Goal: Information Seeking & Learning: Learn about a topic

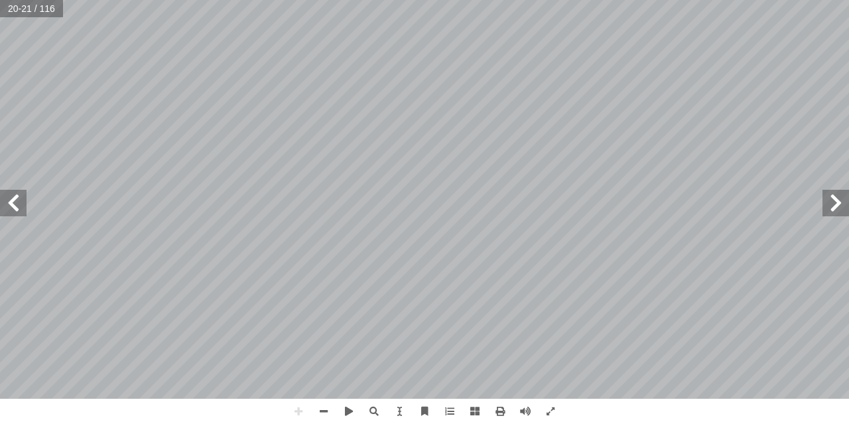
scroll to position [1, 0]
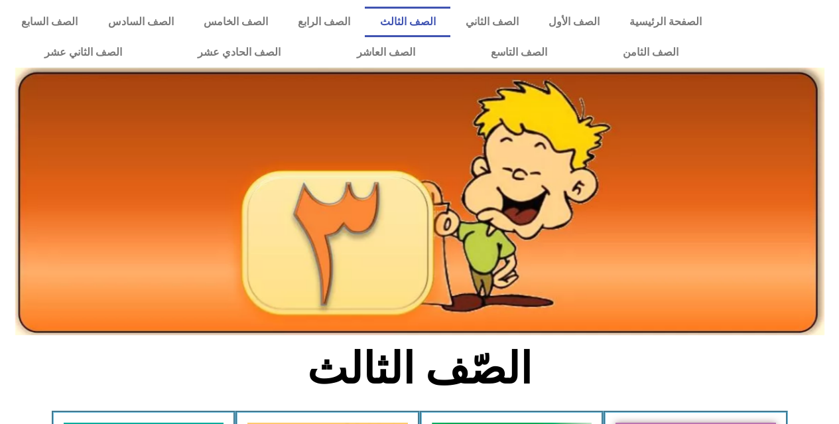
scroll to position [265, 0]
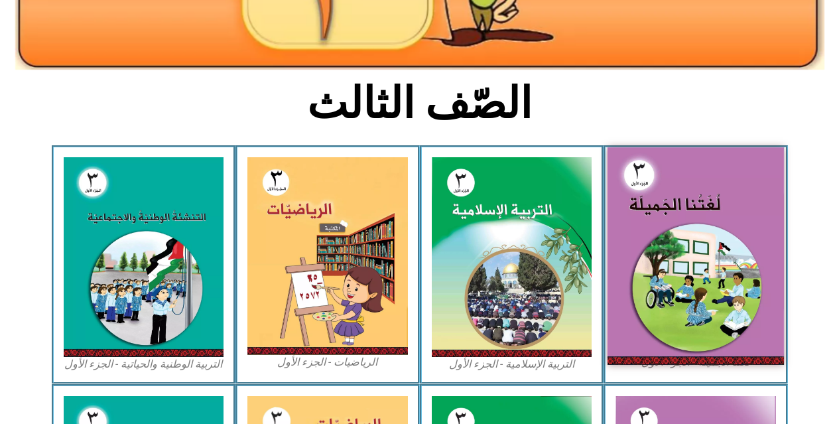
click at [664, 243] on img at bounding box center [696, 255] width 176 height 217
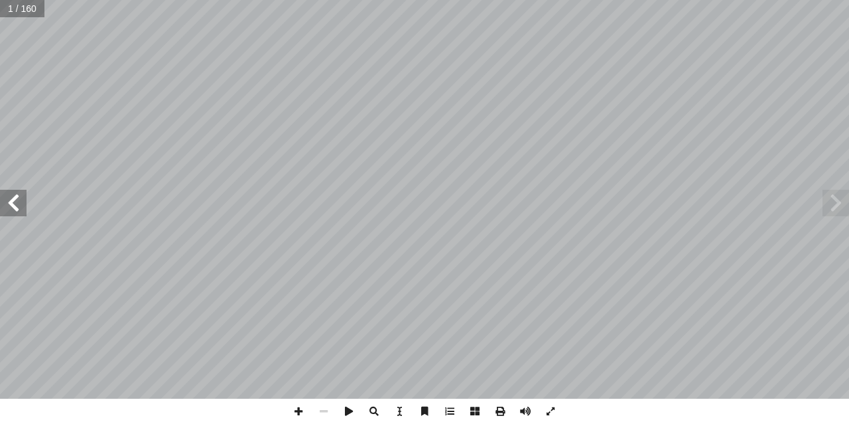
click at [23, 215] on span at bounding box center [13, 203] width 27 height 27
click at [3, 206] on span at bounding box center [13, 203] width 27 height 27
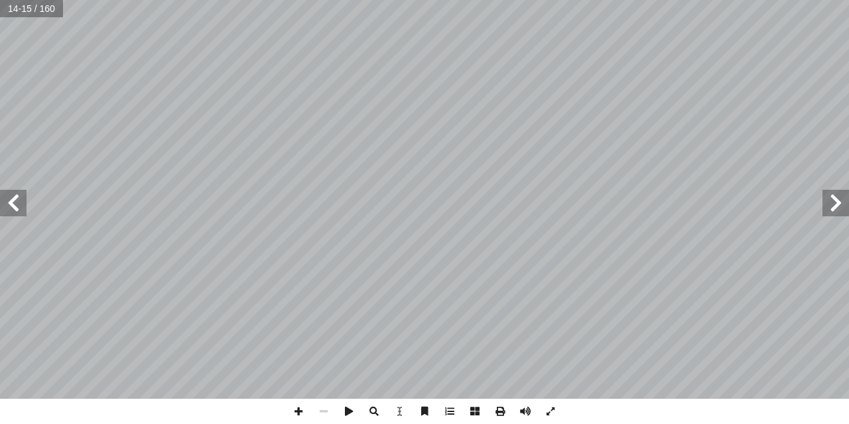
click at [3, 206] on span at bounding box center [13, 203] width 27 height 27
click at [291, 414] on span at bounding box center [298, 411] width 25 height 25
click at [328, 413] on span at bounding box center [323, 411] width 25 height 25
click at [308, 412] on span at bounding box center [298, 411] width 25 height 25
click at [323, 409] on span at bounding box center [323, 411] width 25 height 25
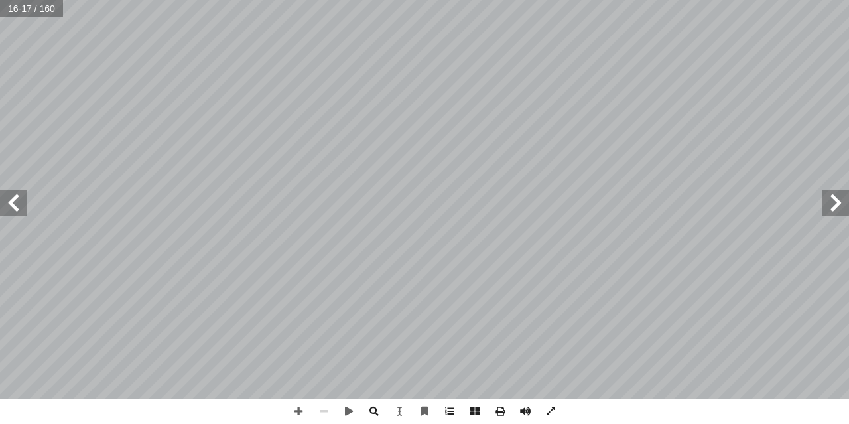
click at [289, 306] on div "١٢ لاء ْ م ِ إ ال� : ِ ة َ ي ِ ت آ ال� ِ لمات َ ك ْ في ال ِ وين ْ ن َّ الت َ ع …" at bounding box center [424, 212] width 849 height 424
click at [369, 413] on span at bounding box center [374, 411] width 25 height 25
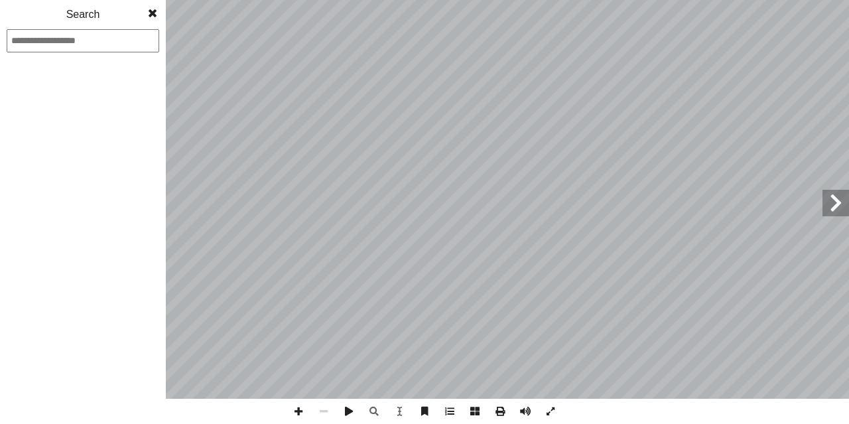
click at [150, 10] on span at bounding box center [153, 13] width 24 height 27
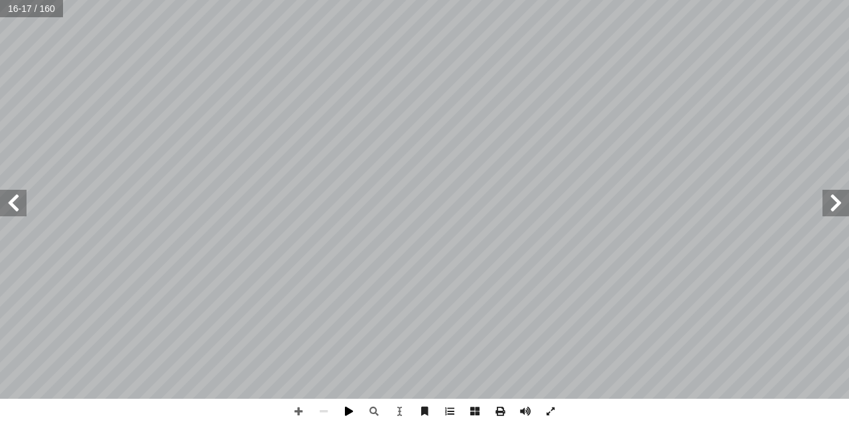
click at [342, 409] on span at bounding box center [348, 411] width 25 height 25
click at [347, 416] on span at bounding box center [348, 411] width 25 height 25
click at [11, 202] on span at bounding box center [13, 203] width 27 height 27
click at [292, 412] on span at bounding box center [298, 411] width 25 height 25
click at [839, 201] on span at bounding box center [836, 203] width 27 height 27
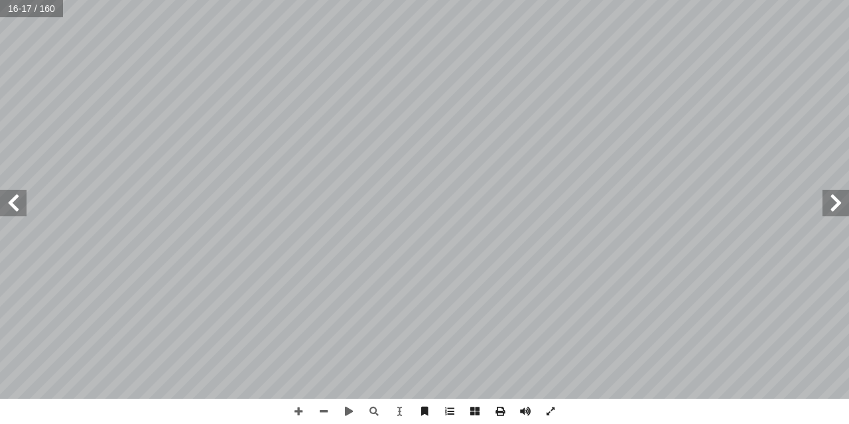
click at [839, 201] on span at bounding box center [836, 203] width 27 height 27
click at [12, 212] on span at bounding box center [13, 203] width 27 height 27
click at [17, 210] on span at bounding box center [13, 203] width 27 height 27
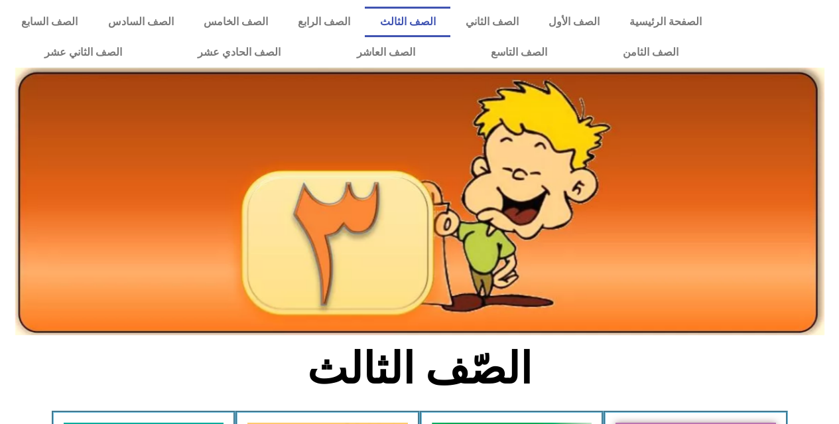
scroll to position [265, 0]
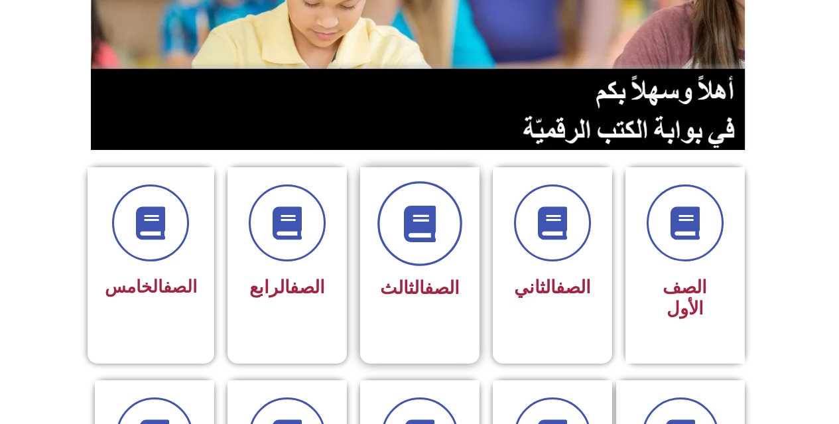
scroll to position [199, 0]
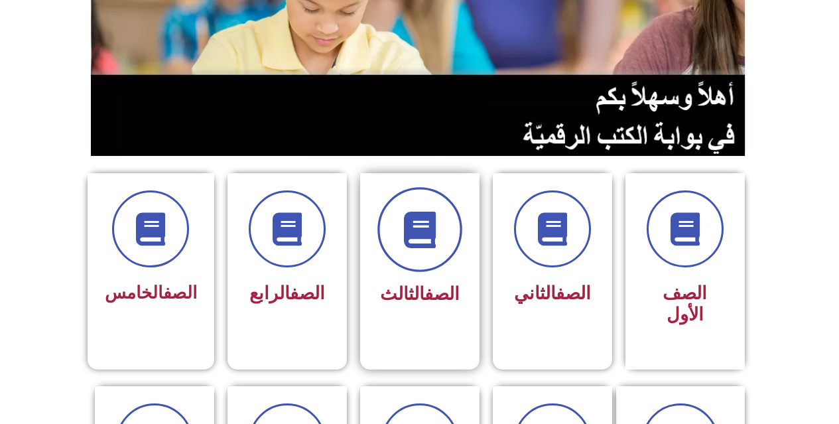
click at [444, 251] on span at bounding box center [419, 229] width 85 height 85
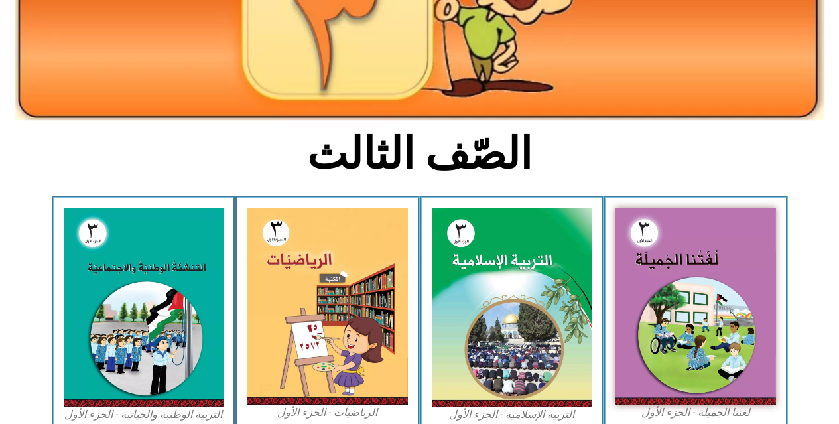
scroll to position [332, 0]
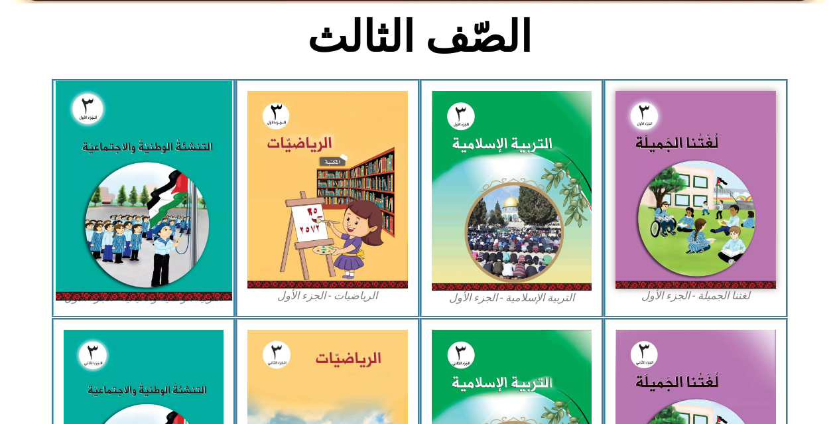
click at [151, 252] on img at bounding box center [143, 191] width 176 height 220
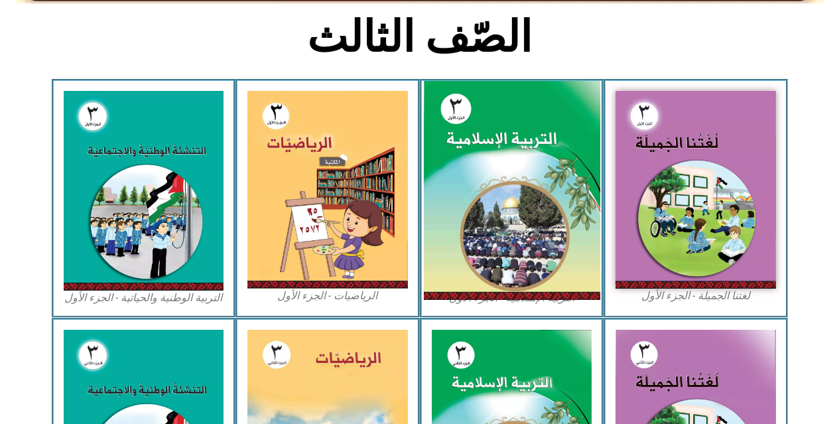
click at [521, 168] on img at bounding box center [511, 191] width 176 height 220
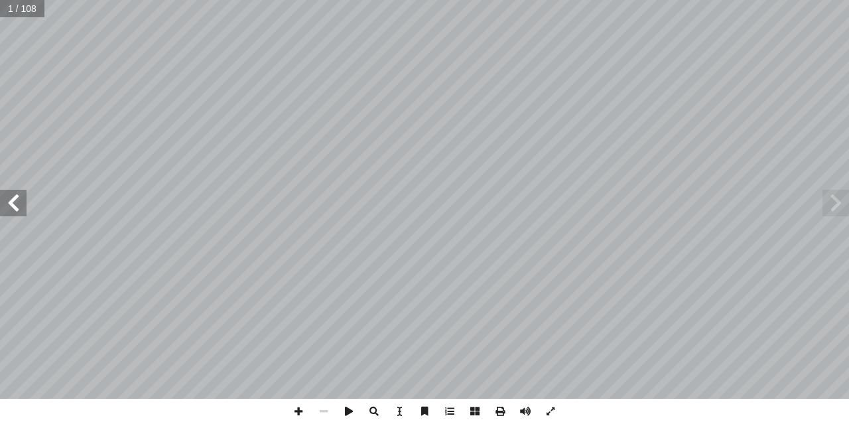
click at [26, 210] on span at bounding box center [13, 203] width 27 height 27
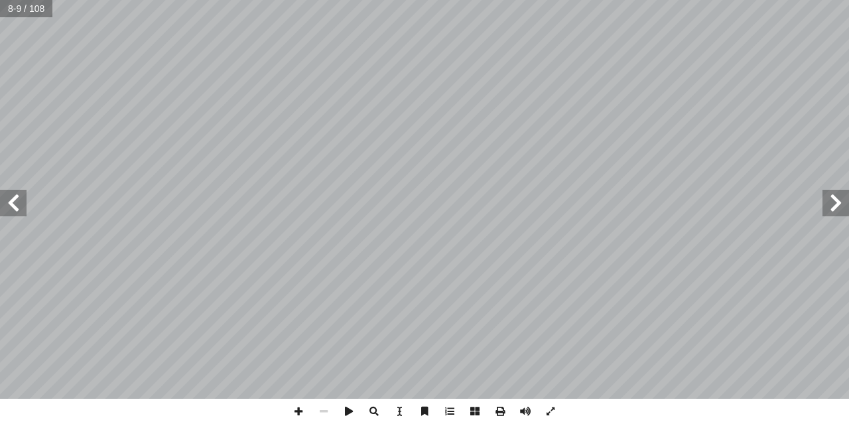
click at [837, 205] on span at bounding box center [836, 203] width 27 height 27
click at [20, 212] on span at bounding box center [13, 203] width 27 height 27
click at [298, 415] on span at bounding box center [298, 411] width 25 height 25
click at [17, 204] on span at bounding box center [13, 203] width 27 height 27
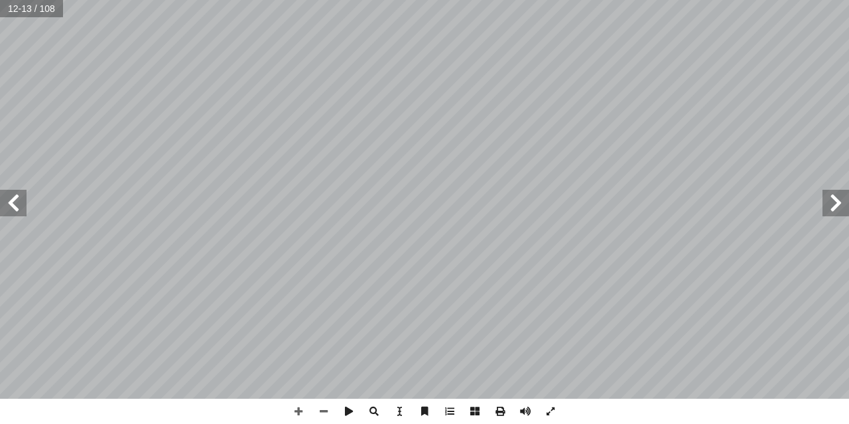
click at [1, 204] on span at bounding box center [13, 203] width 27 height 27
click at [0, 208] on span at bounding box center [13, 203] width 27 height 27
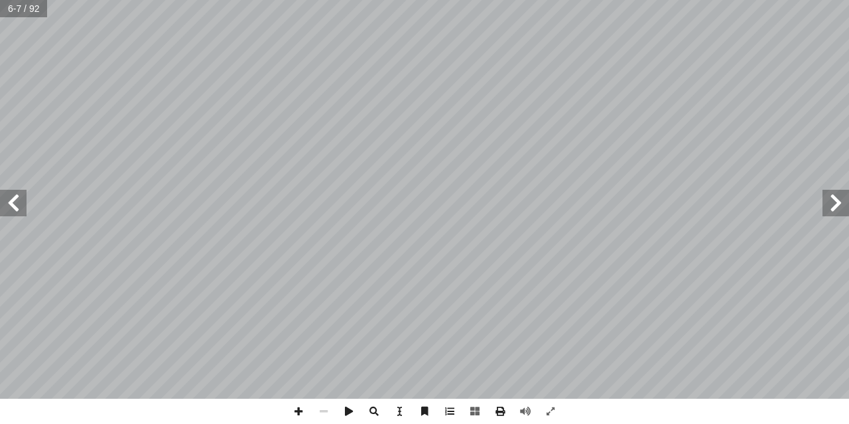
click at [0, 208] on span at bounding box center [13, 203] width 27 height 27
click at [296, 413] on span at bounding box center [298, 411] width 25 height 25
click at [366, 121] on html "الصفحة الرئيسية الصف الأول الصف الثاني الصف الثالث الصف الرابع الصف الخامس الصف…" at bounding box center [424, 60] width 849 height 121
